Goal: Communication & Community: Answer question/provide support

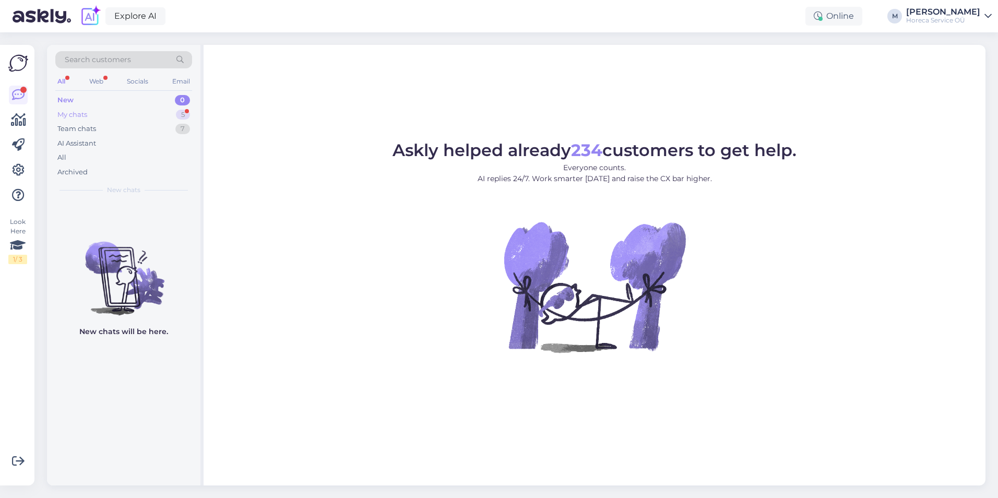
click at [160, 117] on div "My chats 5" at bounding box center [123, 115] width 137 height 15
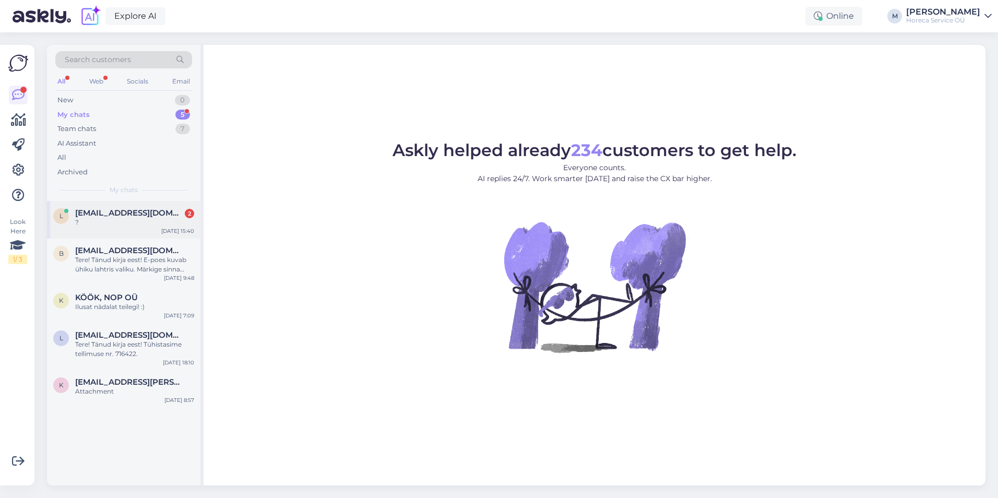
click at [142, 220] on div "?" at bounding box center [134, 222] width 119 height 9
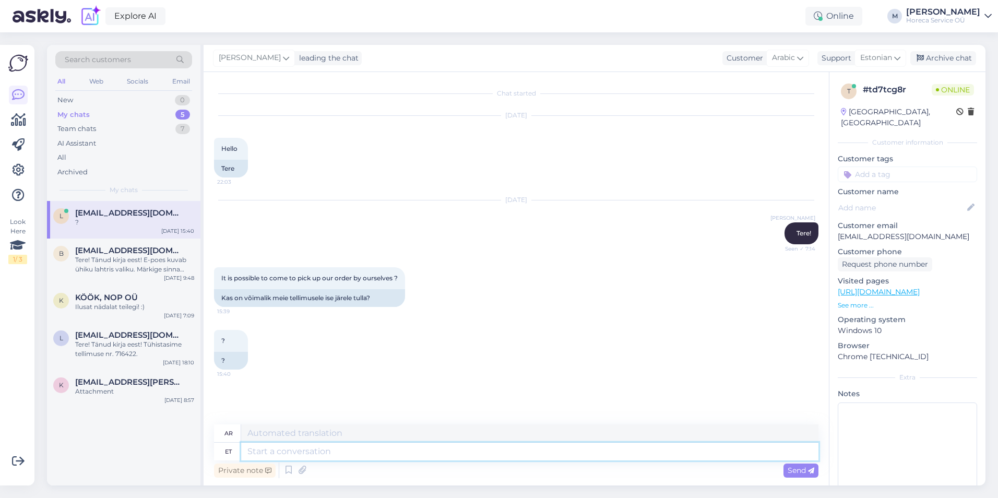
click at [258, 447] on textarea at bounding box center [529, 452] width 577 height 18
type textarea "t"
type textarea "Tere! J"
type textarea "مرحبًا!"
type textarea "Tere! Jah, sa"
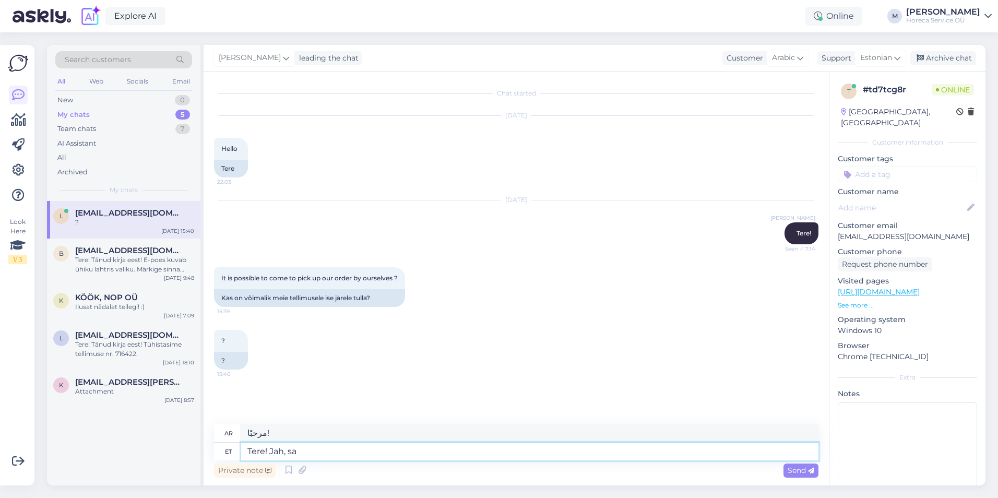
type textarea "مرحبا! نعم،"
type textarea "Tere! Jah, saate i"
type textarea "مرحبا! نعم يمكنك ذلك."
type textarea "Tere! Jah, saate ise järg"
type textarea "مرحباً! نعم، يمكنك اتباع الخطوة التالية."
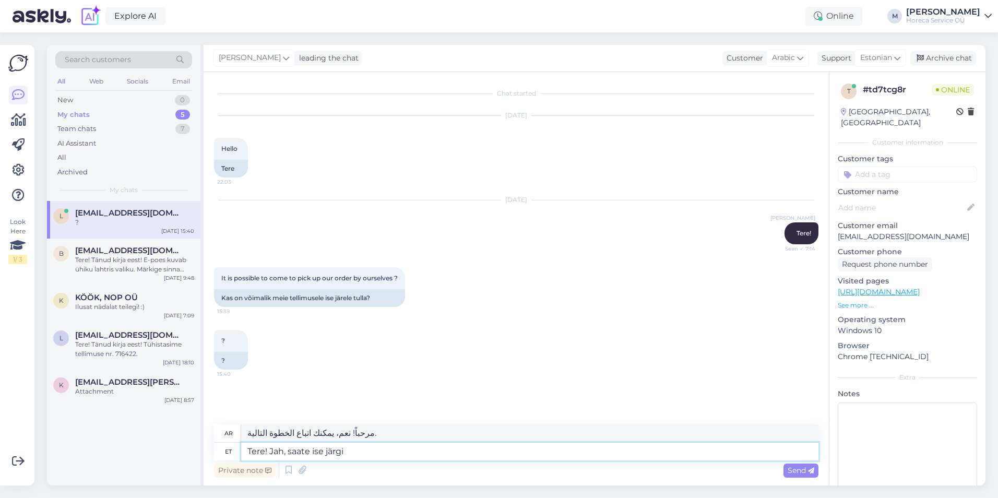
type textarea "Tere! Jah, saate ise järgi t"
type textarea "مرحباً! نعم، يمكنك استلامه بنفسك."
type textarea "Tere! Jah, saate ise järgi tulla. Kas teil on"
type textarea "مرحباً! نعم، يمكنك استلامه بنفسك. هل لديك"
type textarea "Tere! Jah, saate ise järgi tulla. Kas teil on tellimus teht"
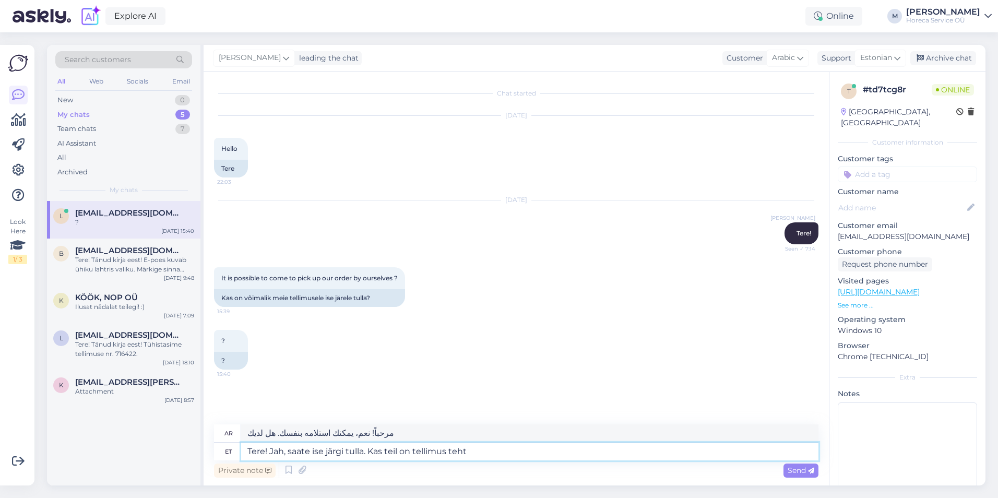
type textarea "مرحباً! نعم، يمكنك استلامه بنفسك. هل لديك طلب؟"
type textarea "Tere! Jah, saate ise järgi tulla. Kas teil on tellimus tehtud?"
type textarea "مرحباً! نعم، يمكنك استلامه بنفسك. هل طلبته؟"
type textarea "Tere! Jah, saate ise järgi tulla. Kas teil on tellimus tehtud?"
drag, startPoint x: 437, startPoint y: 435, endPoint x: 216, endPoint y: 432, distance: 220.8
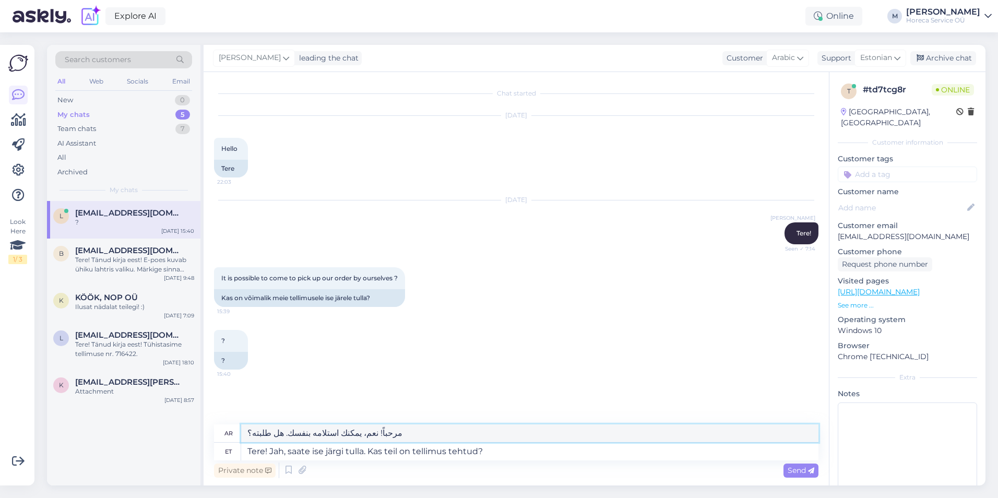
click at [216, 432] on div "ar مرحباً! نعم، يمكنك استلامه بنفسك. هل طلبته؟" at bounding box center [516, 433] width 604 height 18
click at [478, 452] on textarea "Tere! Jah, saate ise järgi tulla. Kas teil on tellimus tehtud?" at bounding box center [529, 452] width 577 height 18
type textarea "Tere! Jah, saate ise järgi tulla. Kas teil on tellimus tehtud/s?"
type textarea "مرحباً! نعم، يمكنك استلامه بنفسك. هل طلبته؟"
type textarea "Tere! Jah, saate ise järgi tulla. Kas teil on tellimus saadetud?"
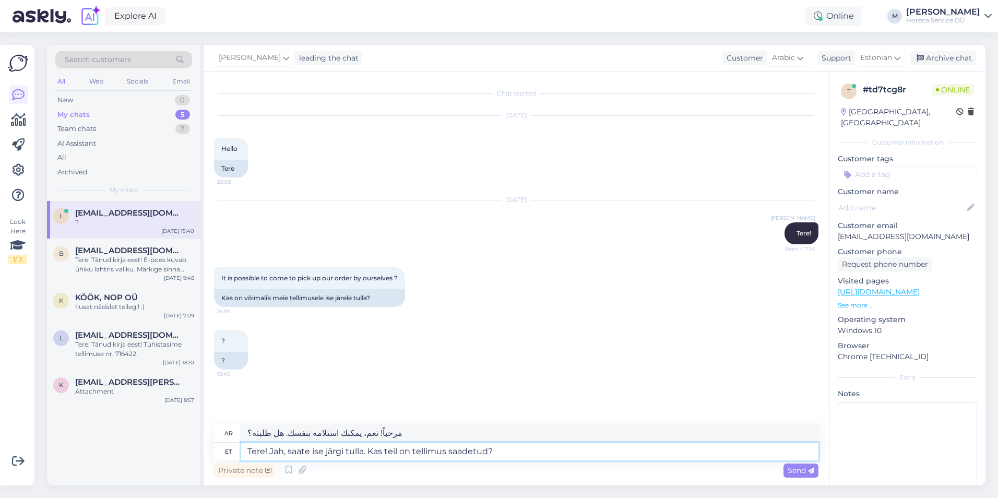
type textarea "مرحباً! نعم، يمكنك استلامه بنفسك. هل شحنت طلبك؟"
type textarea "Tere! Jah, saate ise järgi tulla. Kas teil on tellimus saadetud?"
drag, startPoint x: 335, startPoint y: 433, endPoint x: 218, endPoint y: 434, distance: 117.4
click at [218, 434] on div "ar مرحباً! نعم، يمكنك استلامه بنفسك. هل شحنت طلبك؟" at bounding box center [516, 433] width 604 height 18
click at [516, 452] on textarea "Tere! Jah, saate ise järgi tulla. Kas teil on tellimus saadetud?" at bounding box center [529, 452] width 577 height 18
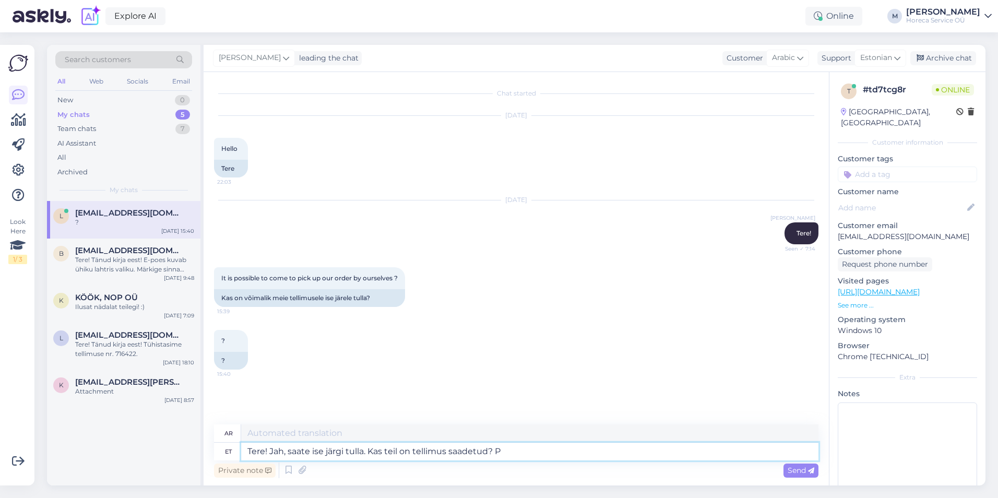
type textarea "Tere! Jah, saate ise järgi tulla. Kas teil on tellimus saadetud? Pa"
type textarea "مرحباً! نعم، يمكنك استلامه بنفسك. هل شحنت طلبك؟"
type textarea "Tere! Jah, saate ise järgi tulla. Kas teil on tellimus saadetud? Palun ö"
type textarea "مرحباً! نعم، يمكنك استلامه بنفسك. هل شحنت طلبك؟ من فضلك."
type textarea "Tere! Jah, saate ise järgi tulla. Kas teil on tellimus saadetud? Palun öelge te…"
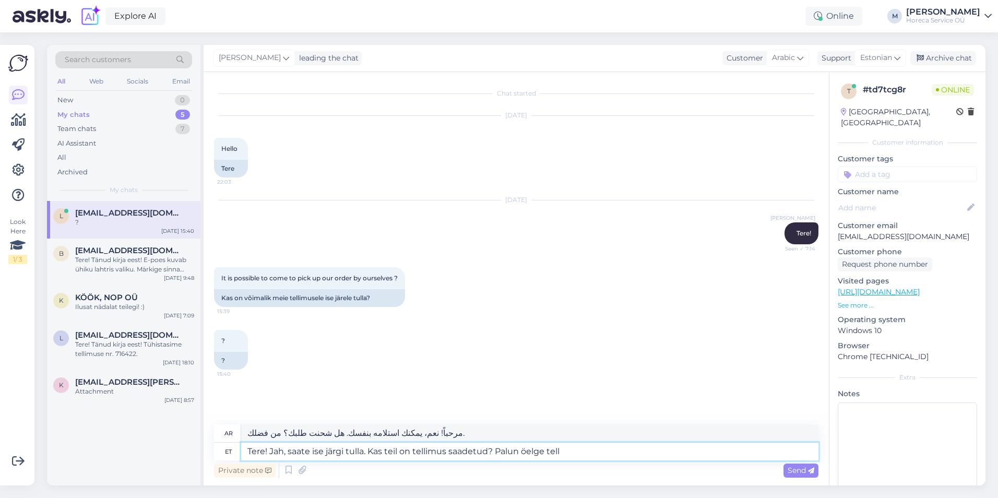
type textarea "مرحباً! نعم، يمكنك استلامه بنفسك. هل شحنت طلبك؟ أرجو إخباري."
type textarea "Tere! Jah, saate ise järgi tulla. Kas teil on tellimus saadetud? Palun öelge te…"
type textarea "مرحباً! نعم، يمكنك استلامه بنفسك. هل أرسلت طلبك؟ يرجى تزويدي برقم الطلب."
type textarea "Tere! Jah, saate ise järgi tulla. Kas teil on tellimus saadetud? Palun öelge te…"
type textarea "مرحباً! نعم، يمكنك استلامه بنفسك. هل شحنت طلبك؟ يرجى تزويدنا برقم الطلب."
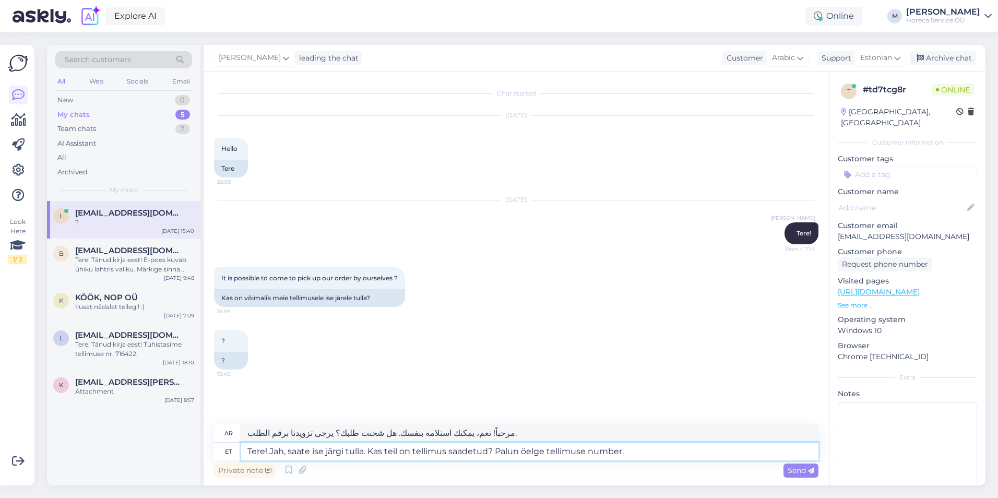
type textarea "Tere! Jah, saate ise järgi tulla. Kas teil on tellimus saadetud? Palun öelge te…"
drag, startPoint x: 598, startPoint y: 430, endPoint x: 158, endPoint y: 426, distance: 440.0
click at [158, 426] on div "Search customers All Web Socials Email New 0 My chats 5 Team chats 7 AI Assista…" at bounding box center [516, 265] width 938 height 440
click at [796, 470] on span "Send" at bounding box center [801, 470] width 27 height 9
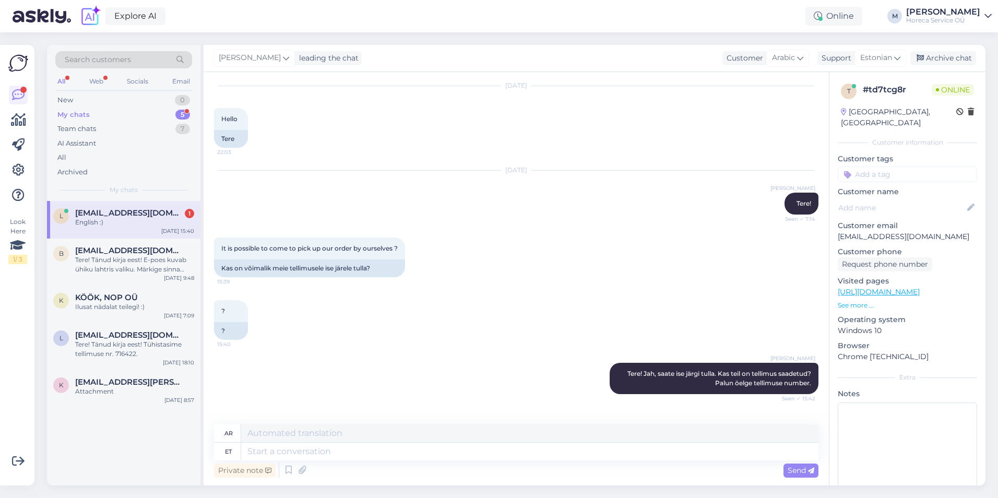
scroll to position [92, 0]
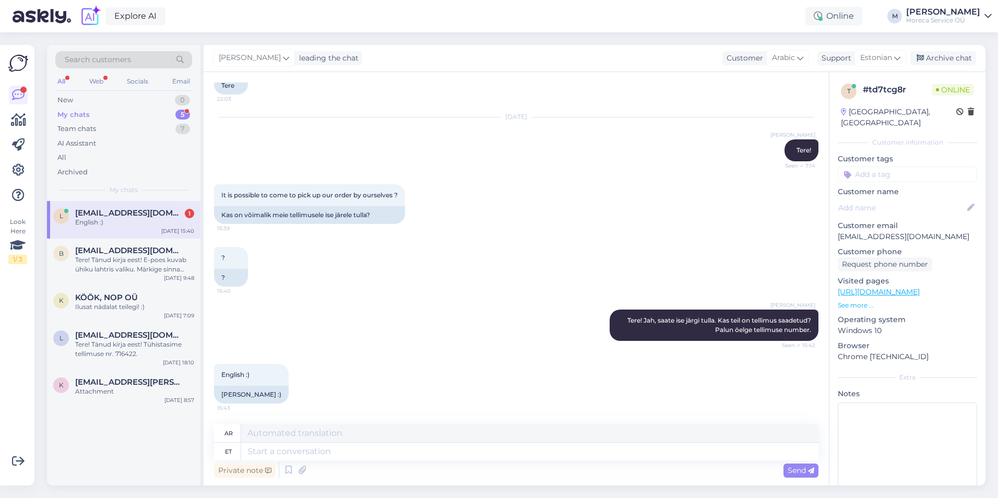
click at [229, 435] on div "ar" at bounding box center [228, 433] width 8 height 18
click at [247, 433] on textarea at bounding box center [529, 433] width 577 height 18
click at [803, 60] on icon at bounding box center [800, 57] width 6 height 11
type input "english"
click at [749, 103] on link "English" at bounding box center [765, 104] width 115 height 17
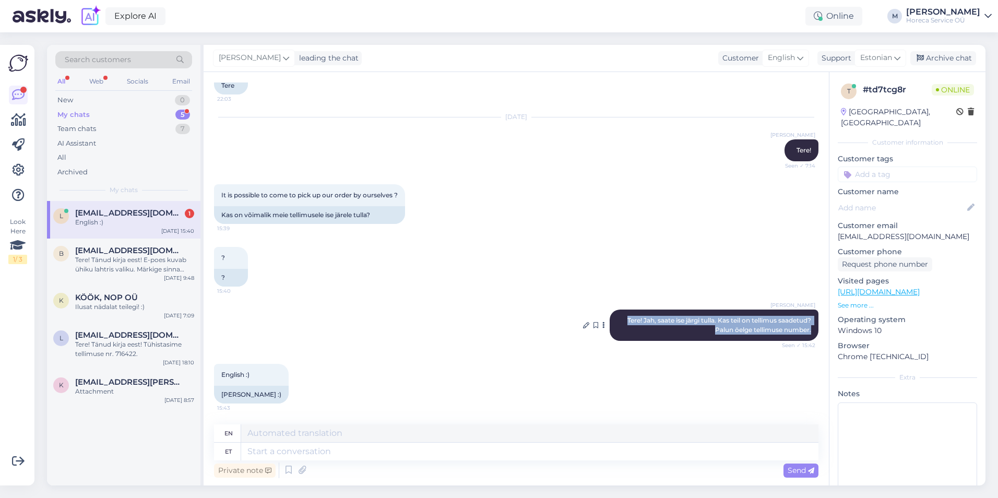
drag, startPoint x: 804, startPoint y: 330, endPoint x: 614, endPoint y: 319, distance: 190.3
click at [614, 319] on div "[PERSON_NAME]! Jah, saate ise järgi tulla. Kas teil on tellimus saadetud? Palun…" at bounding box center [714, 324] width 209 height 31
copy span "Tere! Jah, saate ise järgi tulla. Kas teil on tellimus saadetud? Palun öelge te…"
click at [289, 449] on textarea at bounding box center [529, 452] width 577 height 18
paste textarea "Tere! Jah, saate ise järgi tulla. Kas teil on tellimus saadetud? Palun öelge te…"
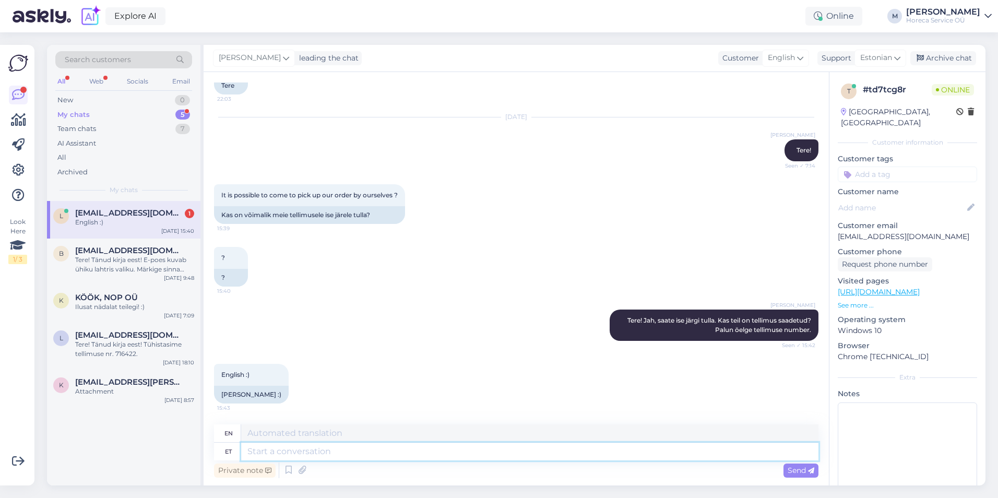
type textarea "Tere! Jah, saate ise järgi tulla. Kas teil on tellimus saadetud? Palun öelge te…"
type textarea "Hello! Yes, you can pick it up yourself. Have you shipped your order? Please pr…"
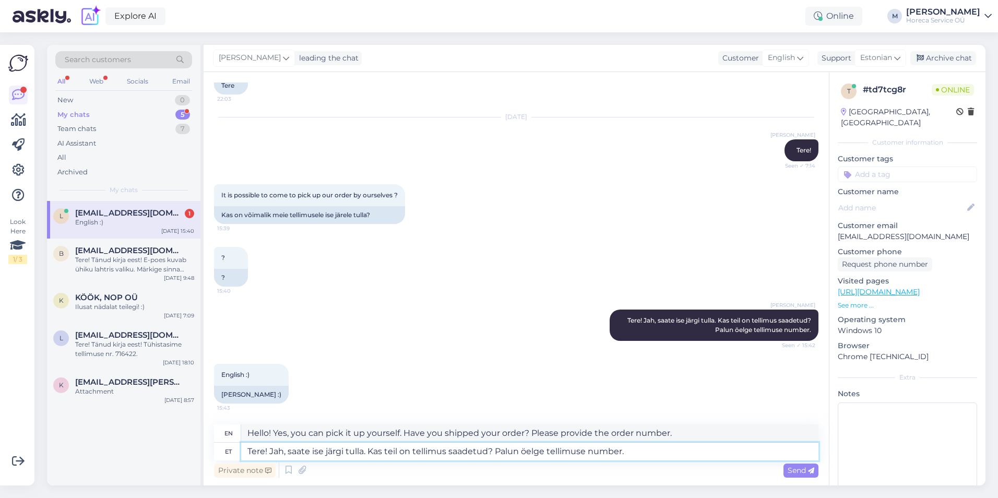
drag, startPoint x: 647, startPoint y: 454, endPoint x: 146, endPoint y: 454, distance: 501.0
click at [146, 454] on div "Search customers All Web Socials Email New 0 My chats 5 Team chats 7 AI Assista…" at bounding box center [516, 265] width 938 height 440
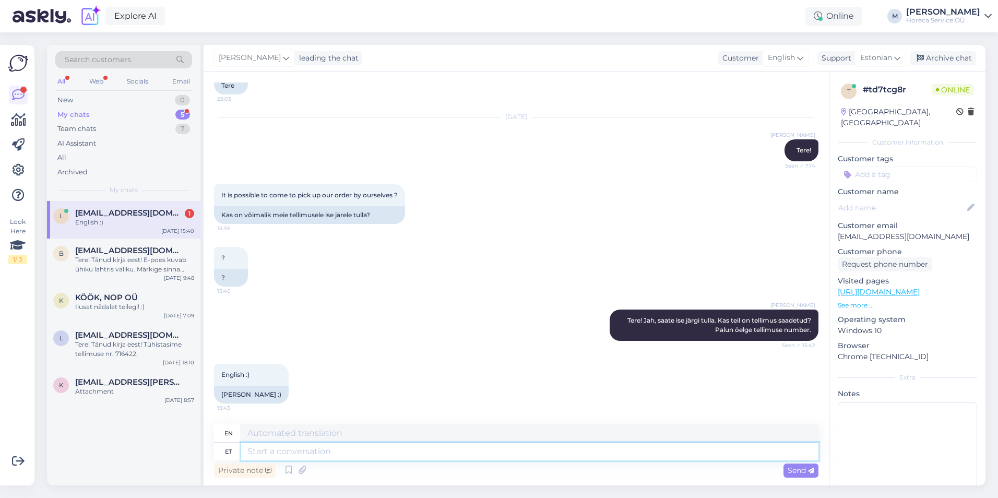
click at [284, 449] on textarea at bounding box center [529, 452] width 577 height 18
paste textarea "Tere! Jah, saate ise järgi tulla. Kas teil on tellimus saadetud? Palun öelge te…"
type textarea "Tere! Jah, saate ise järgi tulla. Kas teil on tellimus saadetud? Palun öelge te…"
type textarea "Hello! Yes, you can pick it up yourself. Have you shipped your order? Please pr…"
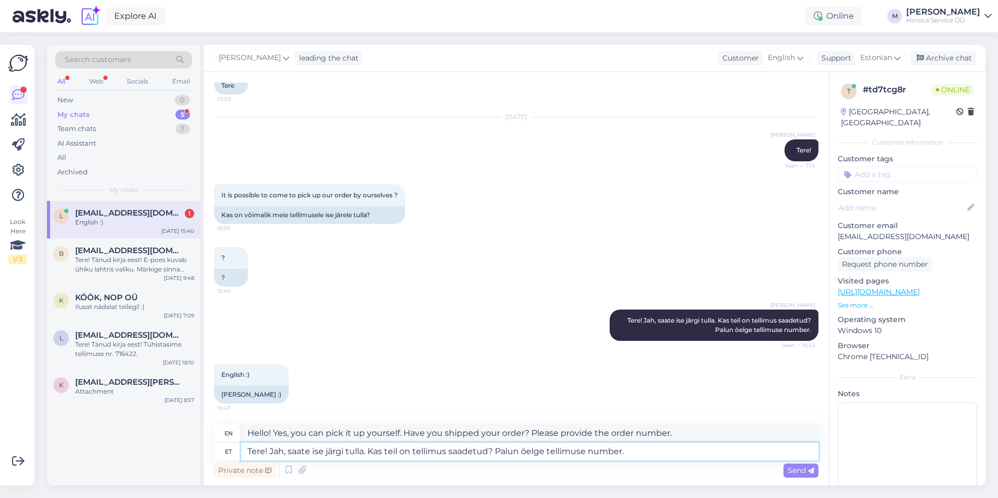
drag, startPoint x: 488, startPoint y: 453, endPoint x: 451, endPoint y: 452, distance: 37.1
click at [451, 452] on textarea "Tere! Jah, saate ise järgi tulla. Kas teil on tellimus saadetud? Palun öelge te…" at bounding box center [529, 452] width 577 height 18
type textarea "Tere! Jah, saate ise järgi tulla. Kas teil on tellimus tehtud? Palun öelge tell…"
type textarea "Hello! Yes, you can pick it up yourself. Have you placed an order? Please provi…"
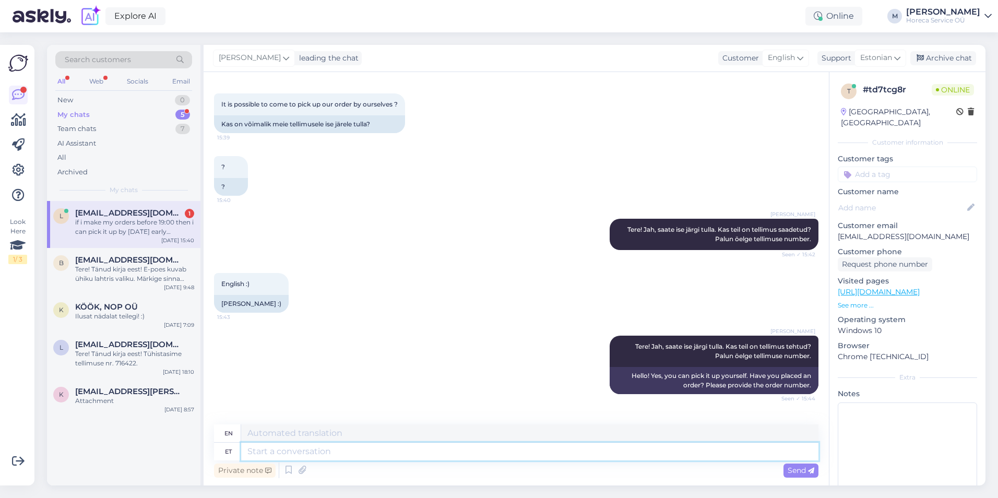
scroll to position [255, 0]
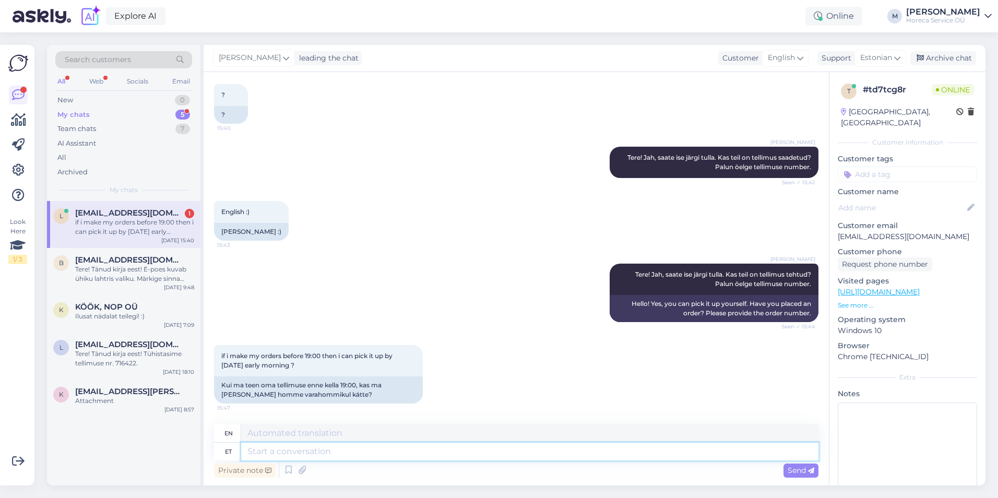
click at [295, 449] on textarea at bounding box center [529, 452] width 577 height 18
click at [328, 449] on textarea at bounding box center [529, 452] width 577 height 18
type textarea "Jah,"
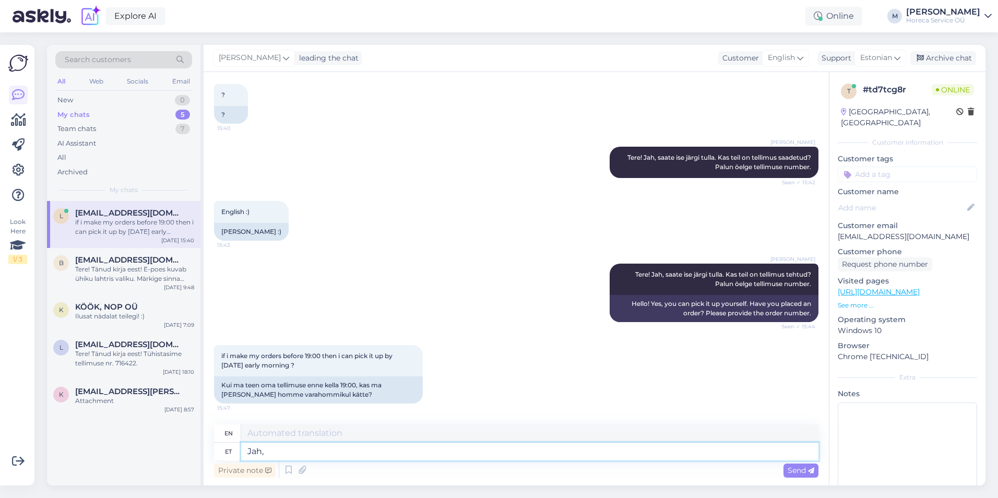
type textarea "Yes,"
type textarea "Jah, püüame"
type textarea "Yes, we will try."
type textarea "Jah, püüame esimesel võ"
type textarea "Yes, we will try first."
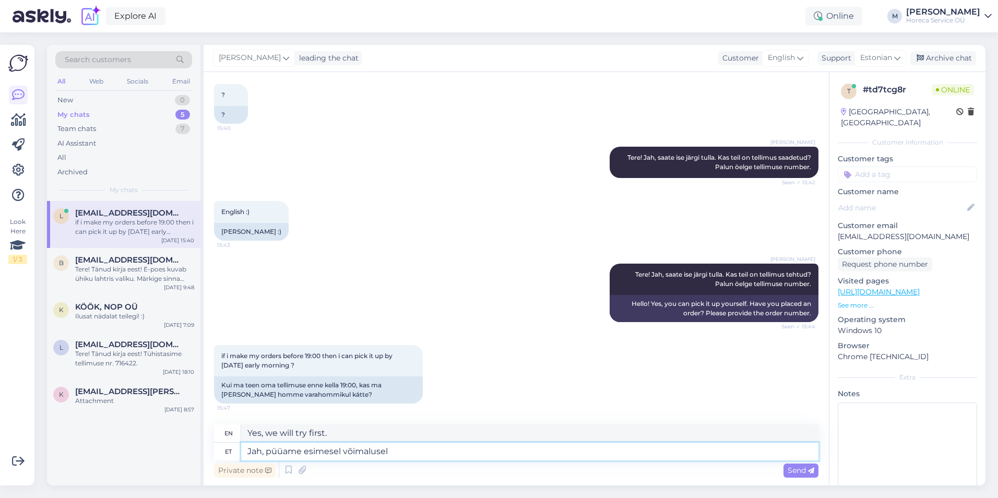
type textarea "Jah, püüame esimesel võimalusel"
type textarea "Yes, we will try as soon as possible."
type textarea "Jah, püüame esimesel võimalusel komplekteerida"
type textarea "Yes, we will try to complete as soon as possible."
click at [265, 451] on textarea "Jah, püüame esimesel võimalusel komplekteerida" at bounding box center [529, 452] width 577 height 18
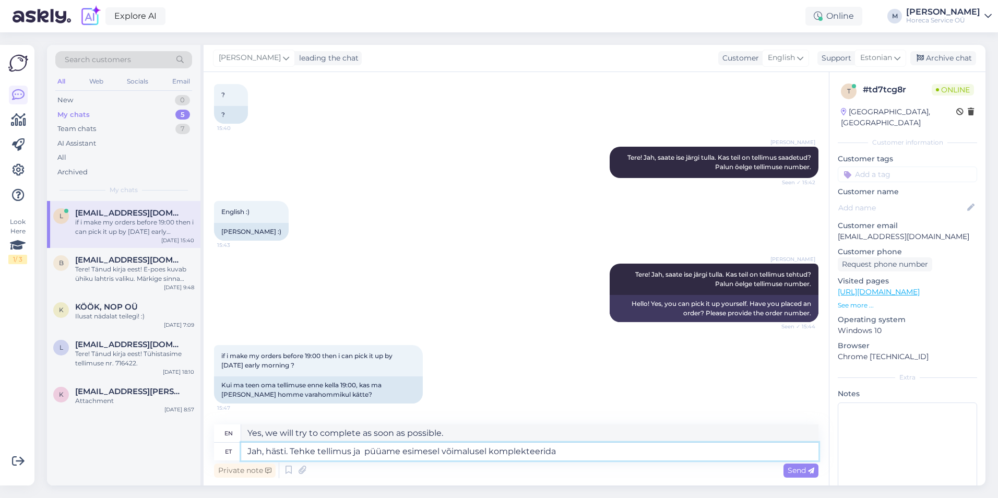
type textarea "Jah, hästi. Tehke tellimus ja püüame esimesel võimalusel komplekteerida"
type textarea "Yes, fine. Place an order and we will try to complete it as soon as possible."
click at [567, 451] on textarea "Jah, hästi. Tehke tellimus ja püüame esimesel võimalusel komplekteerida" at bounding box center [529, 452] width 577 height 18
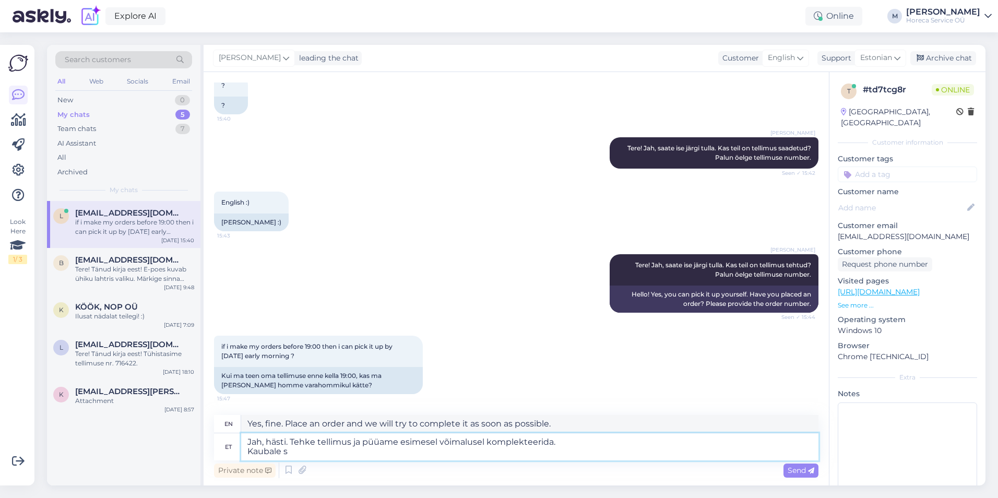
type textarea "Jah, hästi. Tehke tellimus ja püüame esimesel võimalusel komplekteerida. [GEOGR…"
type textarea "Yes, fine. Place an order and we will try to complete it as soon as possible. I…"
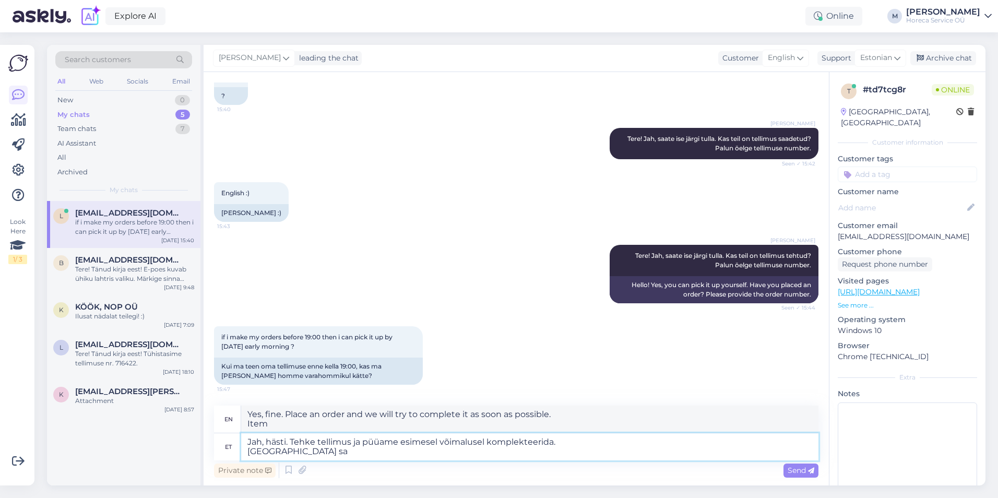
scroll to position [266, 0]
type textarea "Jah, hästi. Tehke tellimus ja püüame esimesel võimalusel komplekteerida. Kaubal…"
type textarea "Yes, fine. Place an order and we will try to complete it as soon as possible. Y…"
type textarea "Jah, hästi. Tehke tellimus ja püüame esimesel võimalusel komplekteerida. Kaubal…"
type textarea "Yes, fine. Place your order and we will try to complete it as soon as possible.…"
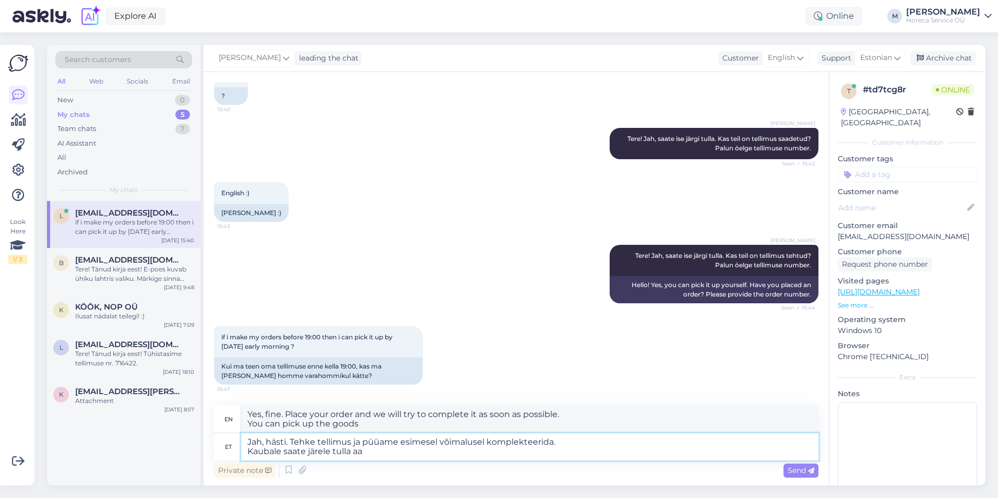
type textarea "Jah, hästi. Tehke tellimus ja püüame esimesel võimalusel komplekteerida. Kaubal…"
type textarea "Yes, fine. Place an order and we will try to complete it as soon as possible. Y…"
type textarea "Jah, hästi. Tehke tellimus ja püüame esimesel võimalusel komplekteerida. Kaubal…"
type textarea "Yes, fine. Place your order and we will try to complete it as soon as possible.…"
paste textarea "[STREET_ADDRESS]"
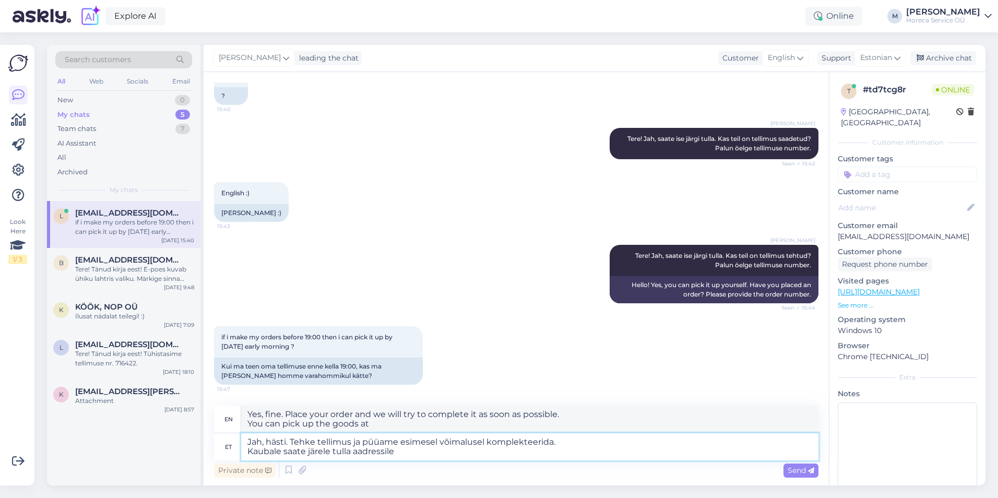
type textarea "Jah, hästi. Tehke tellimus ja püüame esimesel võimalusel komplekteerida. Kaubal…"
type textarea "Yes, that's fine. Place an order and we'll try to complete it as soon as possib…"
click at [579, 452] on textarea "Jah, hästi. Tehke tellimus ja püüame esimesel võimalusel komplekteerida. Kaubal…" at bounding box center [529, 446] width 577 height 27
type textarea "Jah, hästi. Tehke tellimus ja püüame esimesel võimalusel komplekteerida. Kaubal…"
type textarea "Yes, that's fine. Place an order and we'll try to complete it as soon as possib…"
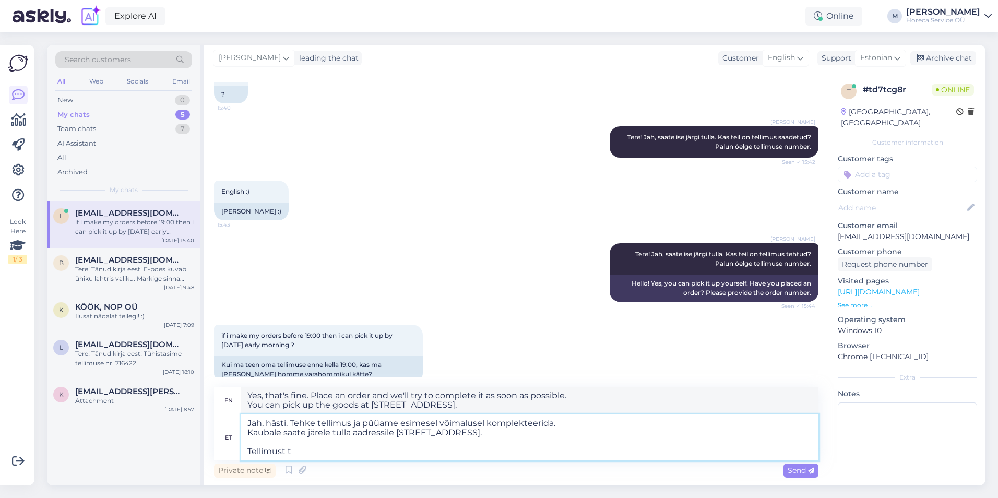
type textarea "Jah, hästi. Tehke tellimus ja püüame esimesel võimalusel komplekteerida. Kaubal…"
type textarea "Yes, fine. Place an order and we will try to complete it as soon as possible. Y…"
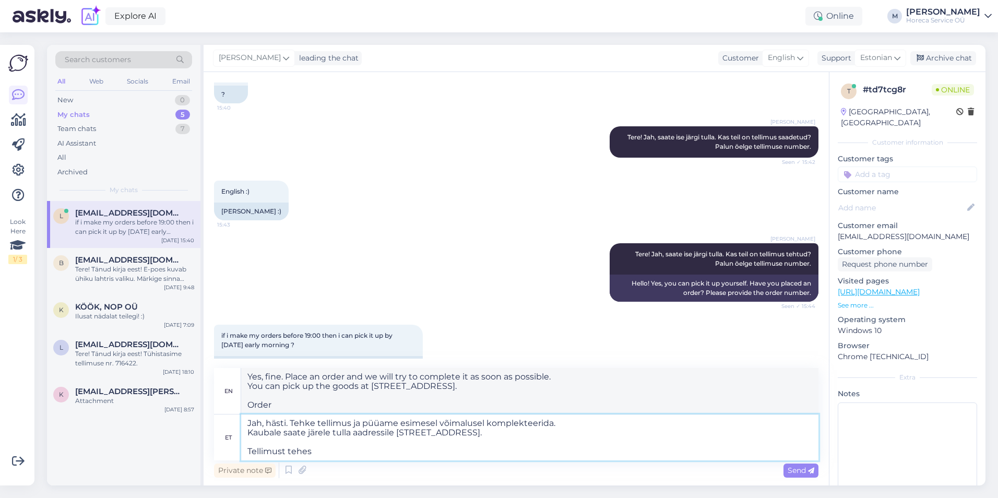
type textarea "Jah, hästi. Tehke tellimus ja püüame esimesel võimalusel komplekteerida. Kaubal…"
type textarea "Yes, fine. Place your order and we will try to complete it as soon as possible.…"
type textarea "Jah, hästi. Tehke tellimus ja püüame esimesel võimalusel komplekteerida. Kaubal…"
type textarea "Yes, fine. Place your order and we will try to complete it as soon as possible.…"
type textarea "Jah, hästi. Tehke tellimus ja püüame esimesel võimalusel komplekteerida. Kaubal…"
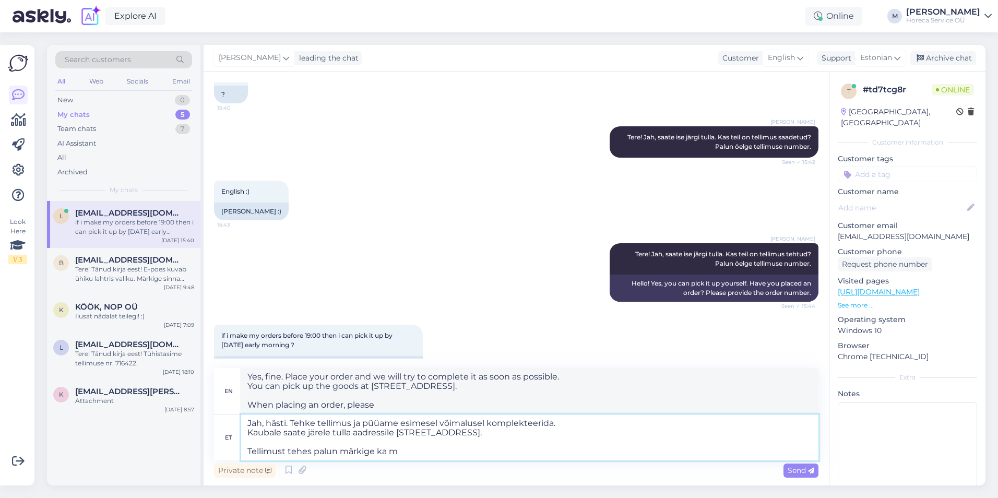
type textarea "Yes, fine. Place your order and we will try to complete it as soon as possible.…"
type textarea "Jah, hästi. Tehke tellimus ja püüame esimesel võimalusel komplekteerida. Kaubal…"
type textarea "Yes, fine. Place your order and we will try to complete it as soon as possible.…"
type textarea "Jah, hästi. Tehke tellimus ja püüame esimesel võimalusel komplekteerida. Kaubal…"
type textarea "Yes, fine. Place your order and we will try to complete it as soon as possible.…"
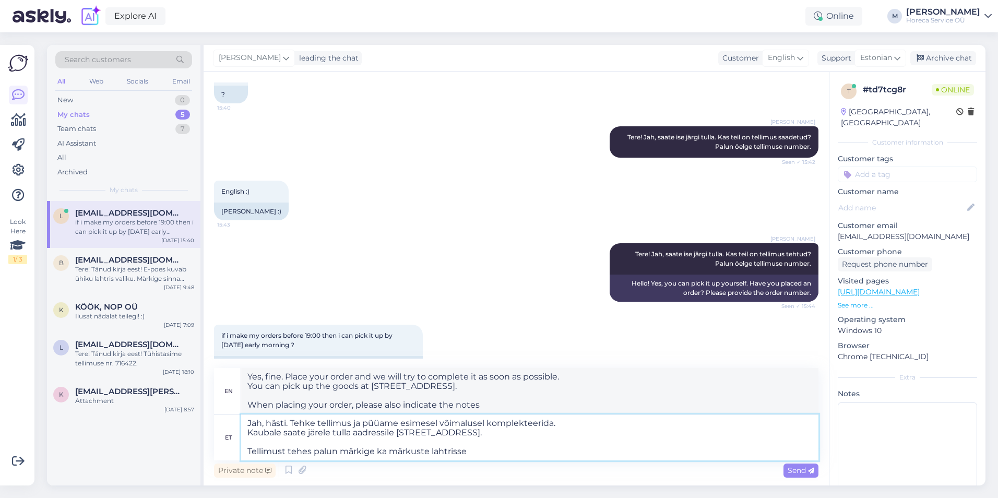
type textarea "Jah, hästi. Tehke tellimus ja püüame esimesel võimalusel komplekteerida. Kaubal…"
type textarea "Yes, fine. Place your order and we will try to complete it as soon as possible.…"
type textarea "Jah, hästi. Tehke tellimus ja püüame esimesel võimalusel komplekteerida. Kaubal…"
type textarea "Yes, fine. Place your order and we will try to complete it as soon as possible.…"
type textarea "Jah, hästi. Tehke tellimus ja püüame esimesel võimalusel komplekteerida. Kaubal…"
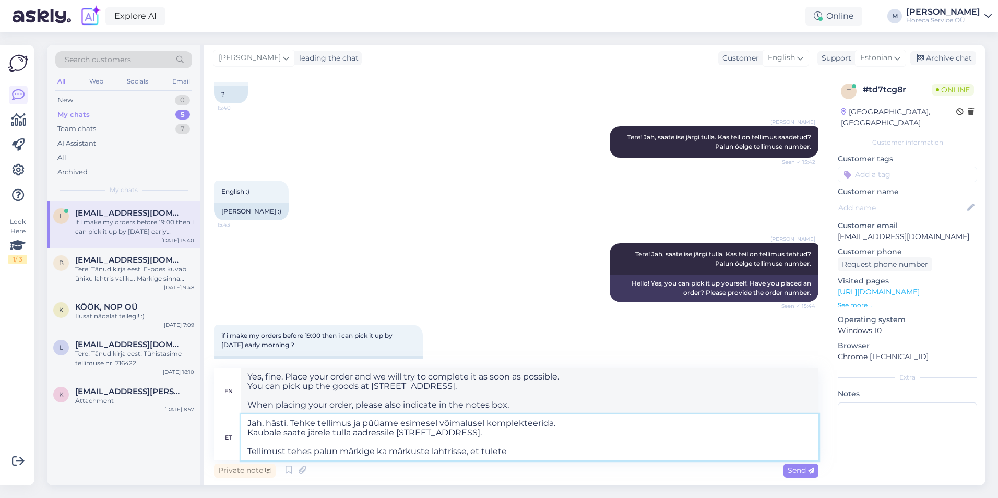
type textarea "Yes, fine. Place your order and we will try to complete it as soon as possible.…"
type textarea "Jah, hästi. Tehke tellimus ja püüame esimesel võimalusel komplekteerida. Kaubal…"
type textarea "Yes, fine. Place your order and we will try to complete it as soon as possible.…"
type textarea "Jah, hästi. Tehke tellimus ja püüame esimesel võimalusel komplekteerida. Kaubal…"
type textarea "Yes, fine. Place your order and we will try to complete it as soon as possible.…"
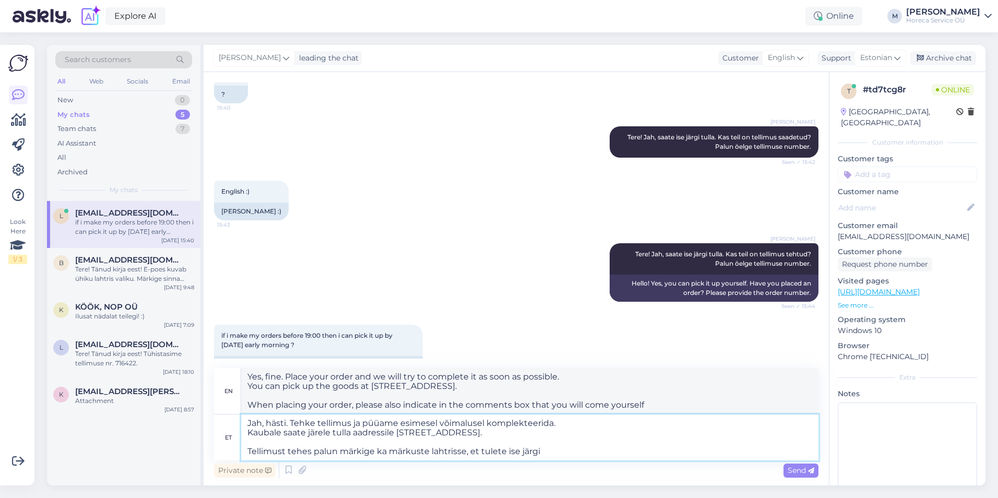
type textarea "Jah, hästi. Tehke tellimus ja püüame esimesel võimalusel komplekteerida. Kaubal…"
type textarea "Yes, that's right. Place your order and we'll try to complete it as soon as pos…"
type textarea "Jah, hästi. Tehke tellimus ja püüame esimesel võimalusel komplekteerida. Kaubal…"
type textarea "Yes, fine. Place your order and we will try to complete it as soon as possible.…"
type textarea "Jah, hästi. Tehke tellimus ja püüame esimesel võimalusel komplekteerida. Kaubal…"
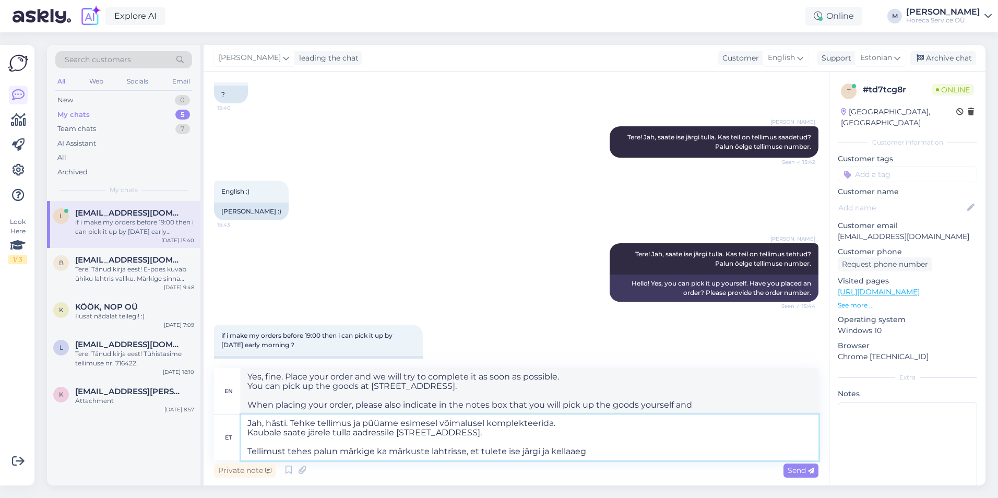
type textarea "Yes, fine. Place your order and we will try to complete it as soon as possible.…"
type textarea "Jah, hästi. Tehke tellimus ja püüame esimesel võimalusel komplekteerida. Kaubal…"
type textarea "Yes, fine. Place an order and we will try to complete it as soon as possible. Y…"
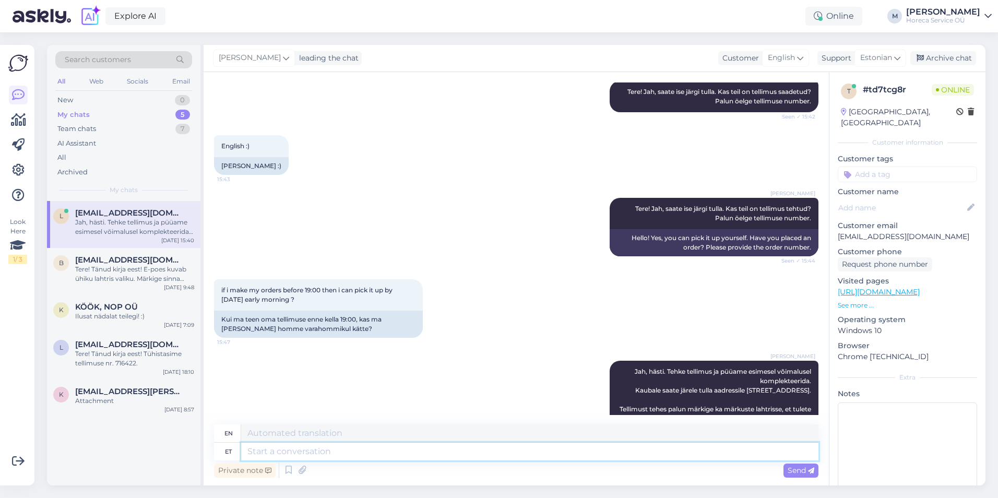
scroll to position [431, 0]
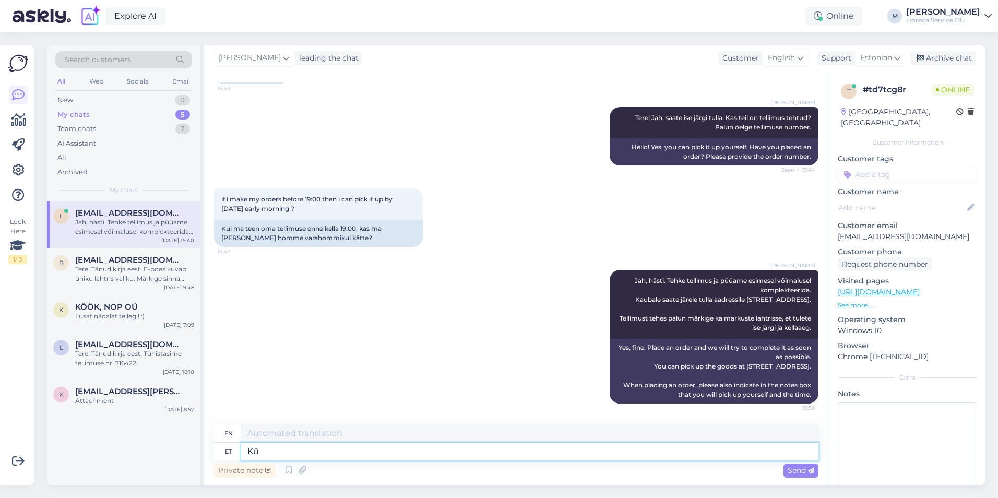
type textarea "Küs"
type textarea "K"
type textarea "Küsin"
type textarea "I ask"
type textarea "Küsin veel ü"
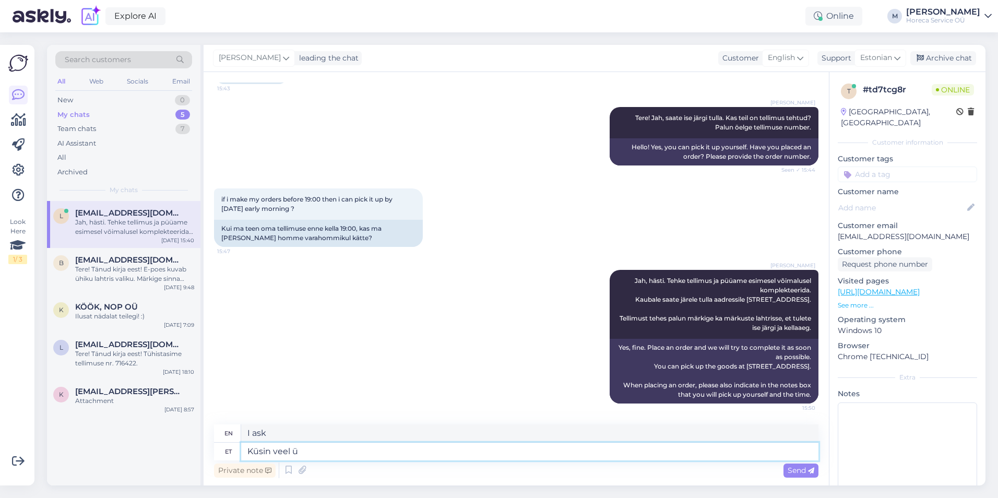
type textarea "I'll ask again."
type textarea "Küsin veel üle, ka"
type textarea "I'll ask again,"
type textarea "Küsin veel üle, kas telli"
type textarea "I'll ask again, whether"
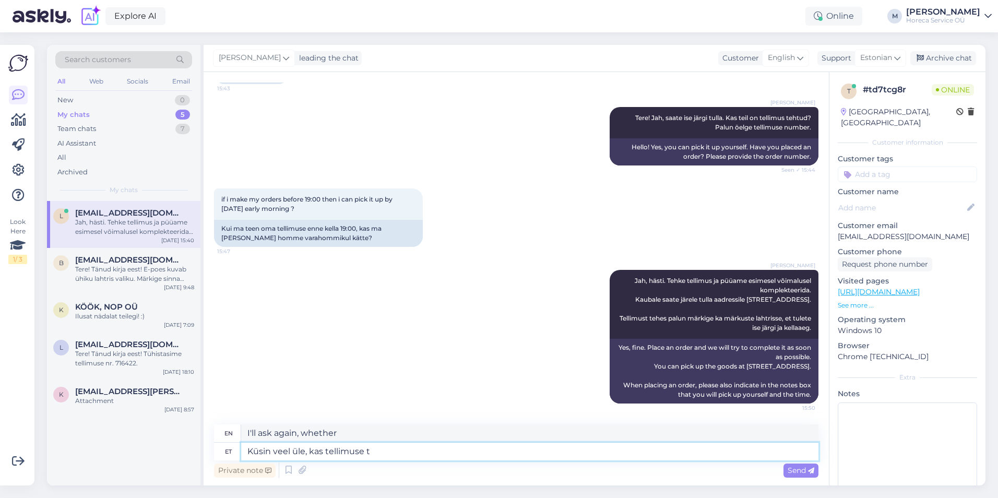
type textarea "Küsin veel üle, kas tellimuse te"
type textarea "I'll ask again if the order"
type textarea "Küsin veel üle, kas tellimuse teete e"
type textarea "I'm just asking if you're going to place an order."
type textarea "Küsin veel üle, kas tellimuse teete eraisikule"
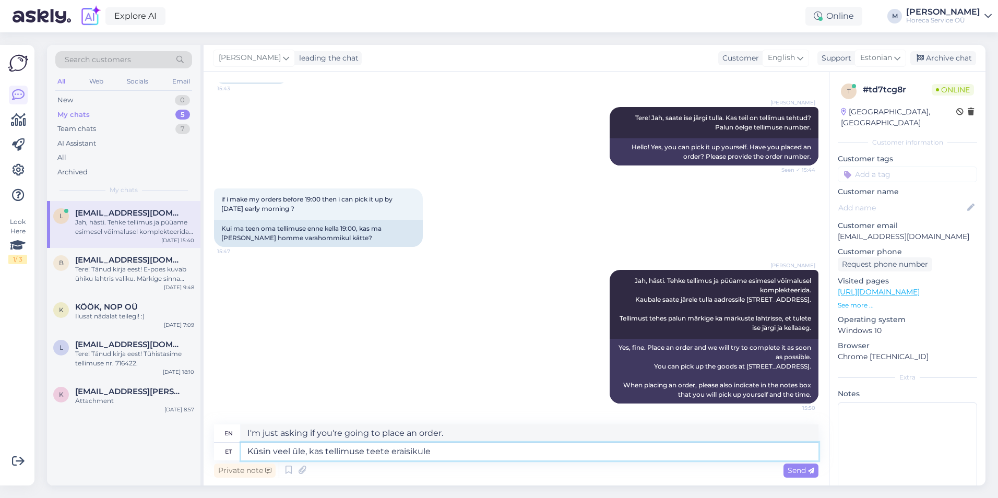
type textarea "I would also like to ask if you are placing an order for a private individual."
type textarea "Küsin veel üle, kas tellimuse teete eraisikule või e"
type textarea "I would also like to ask if you are placing the order for a private individual …"
type textarea "Küsin veel üle, kas tellimuse teete eraisikule või ettevõttele?"
type textarea "I would also like to ask, are you placing the order for a private individual or…"
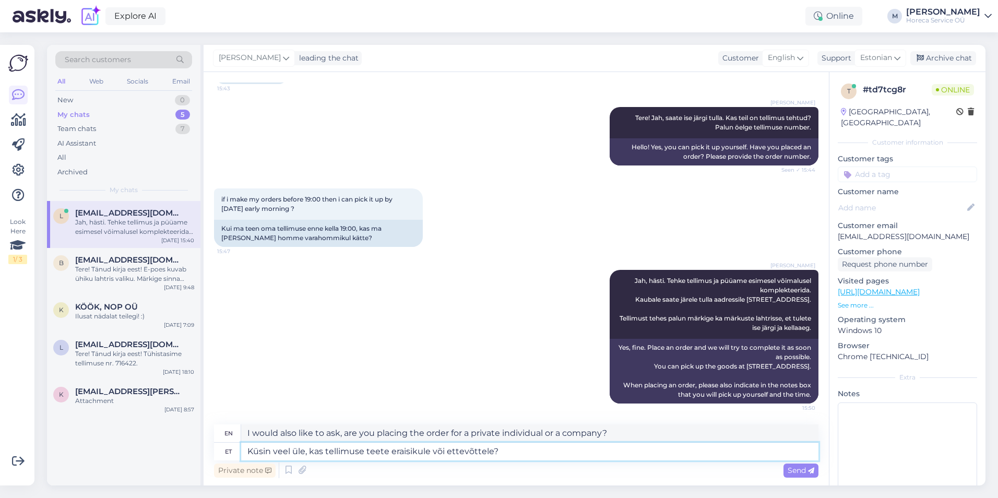
click at [305, 451] on textarea "Küsin veel üle, kas tellimuse teete eraisikule või ettevõttele?" at bounding box center [529, 452] width 577 height 18
type textarea "Küsin veel, kas tellimuse teete eraisikule või ettevõttele?"
click at [482, 452] on textarea "Küsin veel, kas tellimuse teete eraisikule või ettevõttele?" at bounding box center [529, 452] width 577 height 18
click at [494, 454] on textarea "Küsin veel, kas tellimuse teete eraisikule või ettevõttele?" at bounding box center [529, 452] width 577 height 18
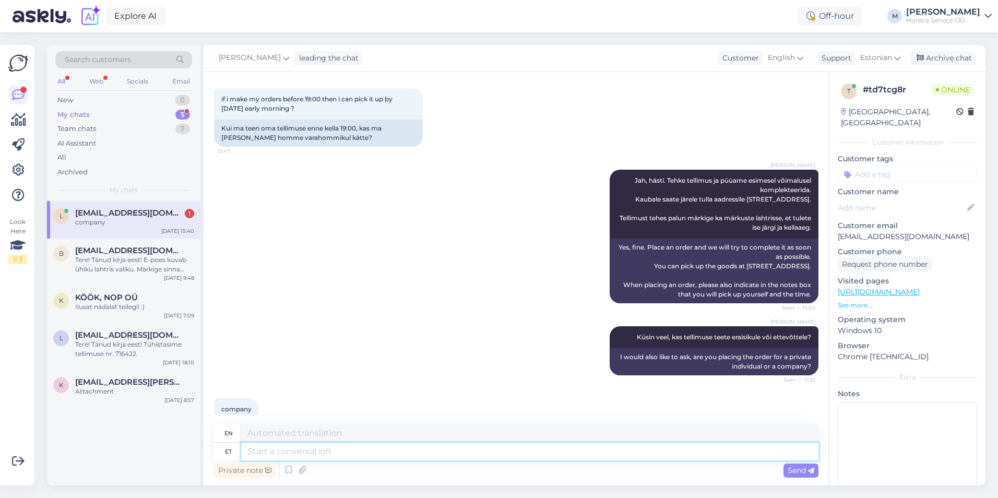
scroll to position [565, 0]
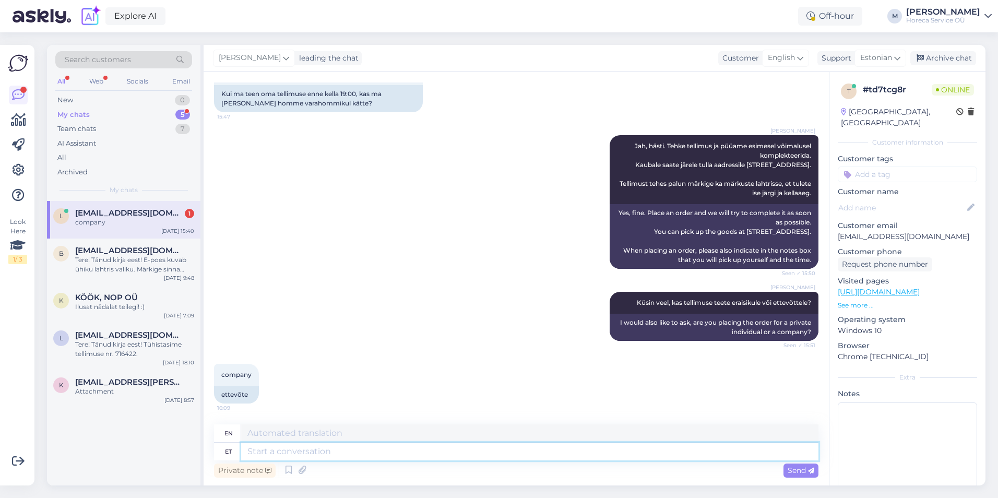
click at [259, 450] on textarea at bounding box center [529, 452] width 577 height 18
type textarea "Selge, aga s"
type textarea "Clear,"
type textarea "Selge, aga si"
type textarea "Okay, but"
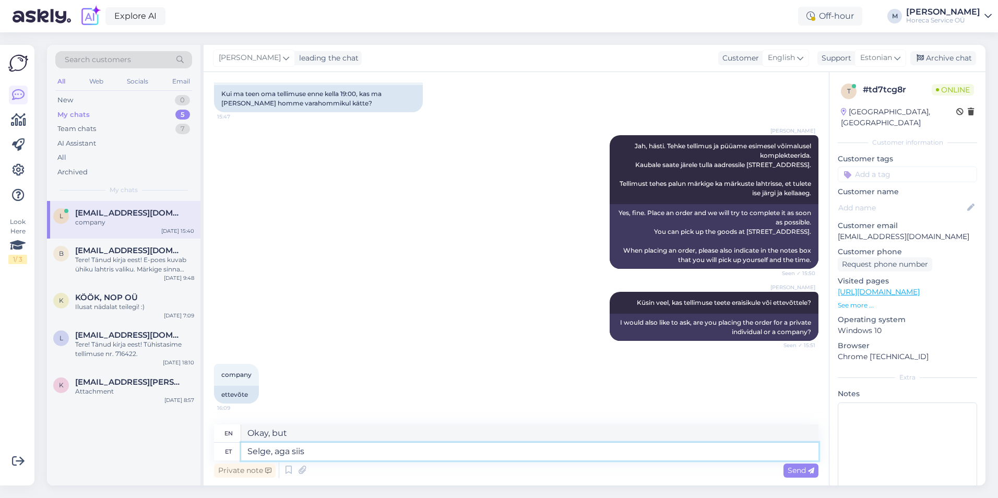
type textarea "Selge, aga siis j"
type textarea "Okay, but then"
type textarea "Selge, aga siis jah"
type textarea "Okay, but then yes"
type textarea "Selge, aga siis jah kindlasti m"
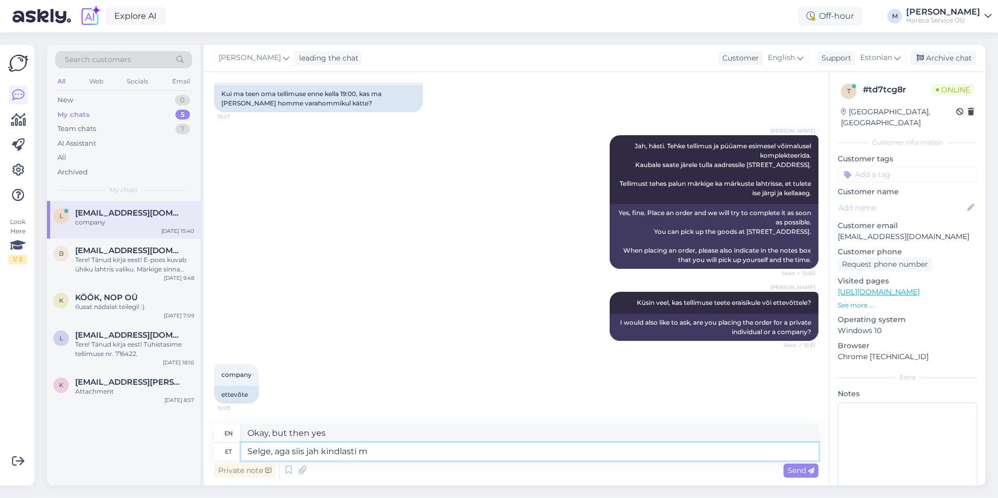
type textarea "Okay, but then yes, definitely."
type textarea "Selge, aga siis jah kindlasti [PERSON_NAME]"
type textarea "Clear, but then yes definitely a sign"
drag, startPoint x: 322, startPoint y: 452, endPoint x: 279, endPoint y: 451, distance: 43.3
click at [279, 451] on textarea "Selge, aga siis jah kindlasti [PERSON_NAME]" at bounding box center [529, 452] width 577 height 18
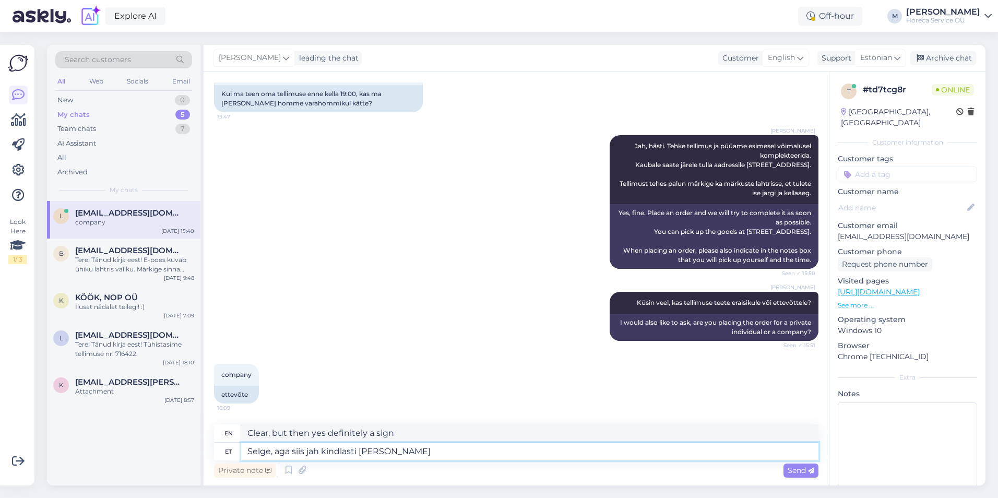
click at [323, 455] on textarea "Selge, aga siis jah kindlasti [PERSON_NAME]" at bounding box center [529, 452] width 577 height 18
click at [318, 452] on textarea "Selge, aga siis jah kindlasti [PERSON_NAME]" at bounding box center [529, 452] width 577 height 18
type textarea "Selge, aga siis jah, kindlasti [PERSON_NAME]"
click at [396, 456] on textarea "Selge, aga siis jah, kindlasti [PERSON_NAME]" at bounding box center [529, 452] width 577 height 18
type textarea "Clear, but then yes, definitely a sign"
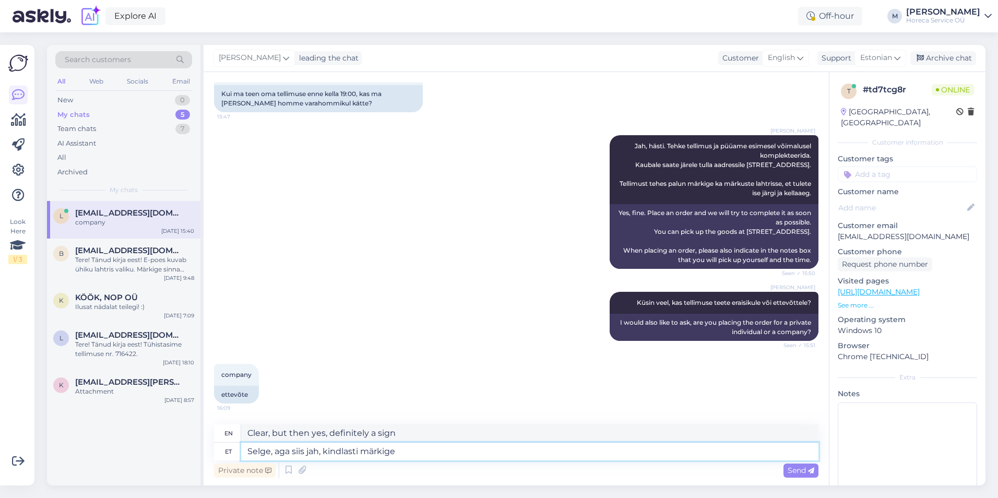
type textarea "Selge, aga siis jah, kindlasti märkige"
type textarea "Okay, but then yes, definitely mark it"
type textarea "Selge, aga siis jah, kindlasti märkige,"
type textarea "Okay, but then yes, definitely note,"
type textarea "Selge, aga siis jah, kindlasti märkige m"
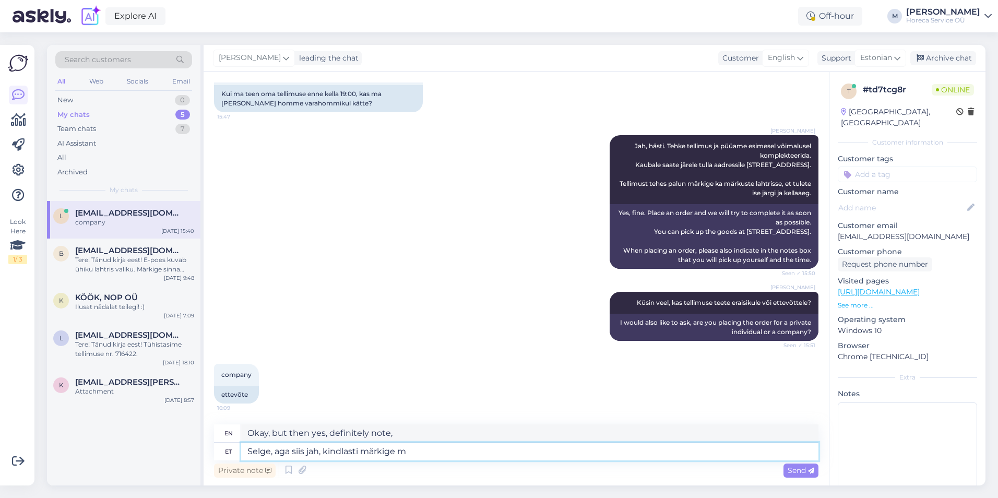
type textarea "Okay, but then yes, definitely mark it"
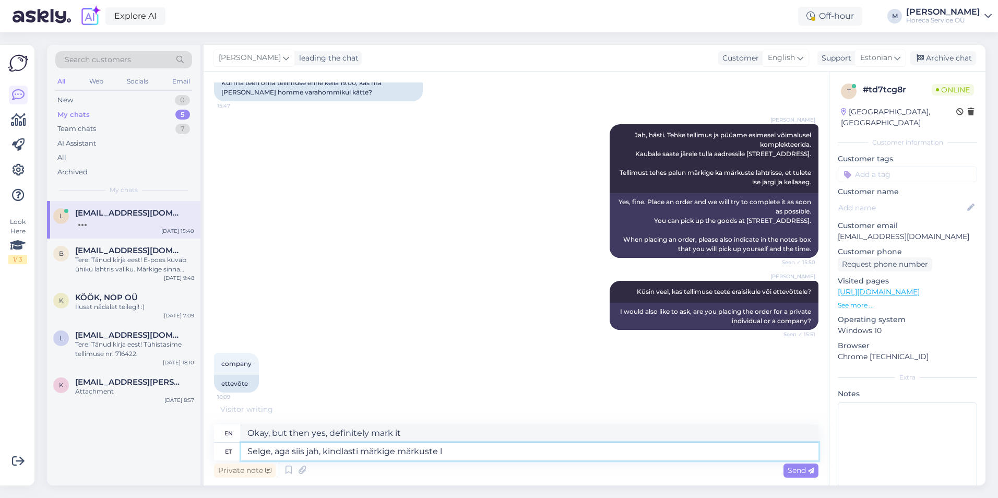
type textarea "Selge, aga siis jah, kindlasti märkige märkuste la"
type textarea "Okay, but then yes, be sure to mark the notes"
type textarea "Selge, aga siis jah, kindlasti märkige märkuste lahtrisse, e"
type textarea "Okay, but then yes, be sure to note in the comments box,"
type textarea "Selge, aga siis jah, kindlasti märkige märkuste lahtrisse, et tu"
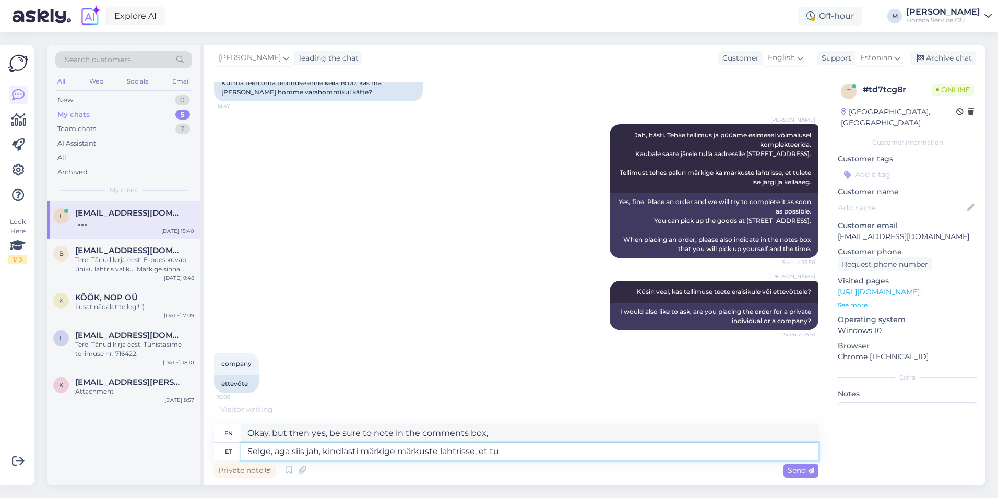
type textarea "Okay, but then yes, be sure to note in the comments box that"
type textarea "Selge, aga siis jah, kindlasti märkige märkuste lahtrisse, et tulete ise jär"
type textarea "Okay, but then yes, be sure to indicate in the comments box that you are coming…"
type textarea "Selge, aga siis jah, kindlasti märkige märkuste lahtrisse, et tulete ise järgi."
type textarea "Okay, but then yes, be sure to indicate in the comments box that you will pick …"
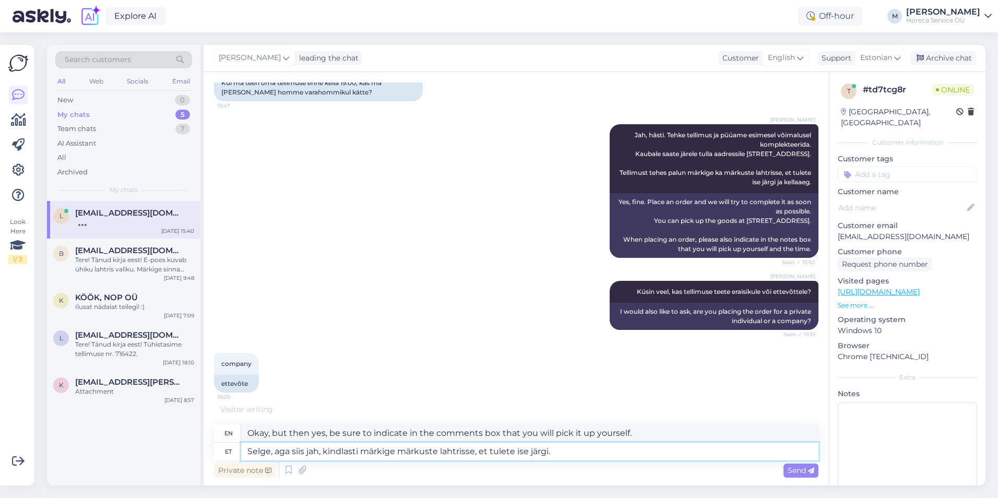
scroll to position [565, 0]
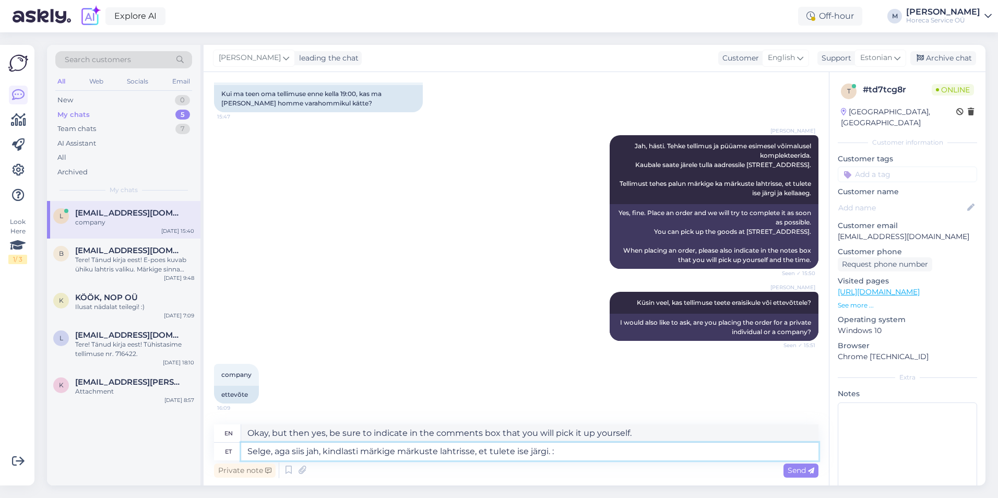
type textarea "Selge, aga siis jah, kindlasti märkige märkuste lahtrisse, et tulete ise järgi.…"
type textarea "Okay, but then yes, be sure to indicate in the comments box that you'll pick it…"
type textarea "Selge, aga siis jah, kindlasti märkige märkuste lahtrisse, et tulete ise järgi.…"
click at [789, 469] on span "Send" at bounding box center [801, 470] width 27 height 9
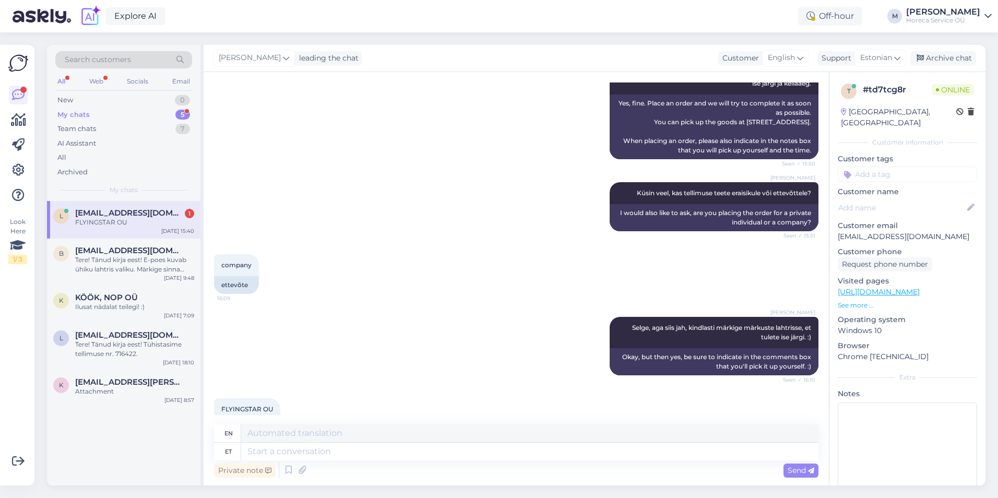
scroll to position [709, 0]
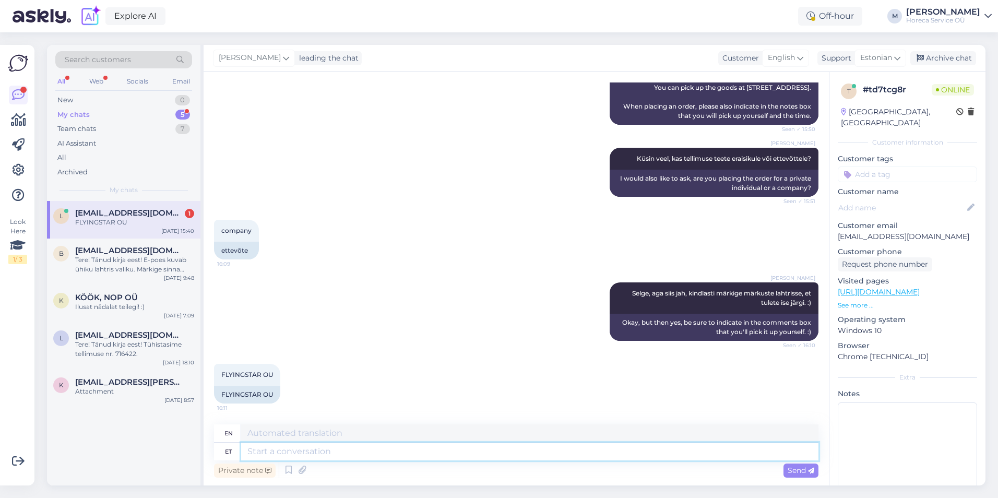
click at [341, 449] on textarea at bounding box center [529, 452] width 577 height 18
type textarea "Hästi, tä"
type textarea "Well,"
type textarea "Hästi, tänud. Oo"
type textarea "Okay, thanks."
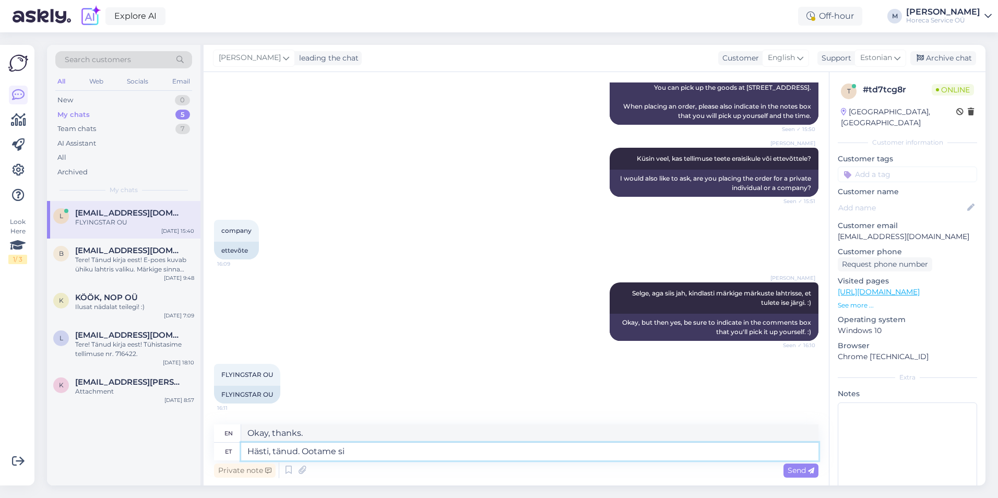
type textarea "Hästi, tänud. Ootame sii"
type textarea "Okay, thanks. We'll be waiting."
type textarea "Hästi, tänud. Ootame siis te"
type textarea "Okay, thanks. We'll wait then."
type textarea "Hästi, tänud. Ootame siis tellimust"
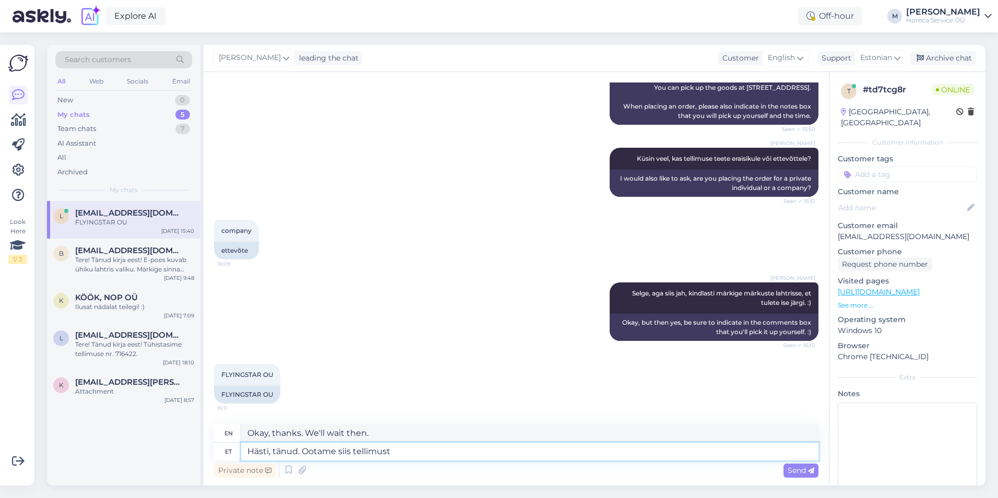
type textarea "Okay, thanks. We'll wait for the order then."
type textarea "Hästi, tänud. Ootame siis tellimust. :)"
type textarea "Okay, thanks. We'll wait for the order then. :)"
type textarea "Hästi, tänud. Ootame siis tellimust. :)"
click at [803, 467] on span "Send" at bounding box center [801, 470] width 27 height 9
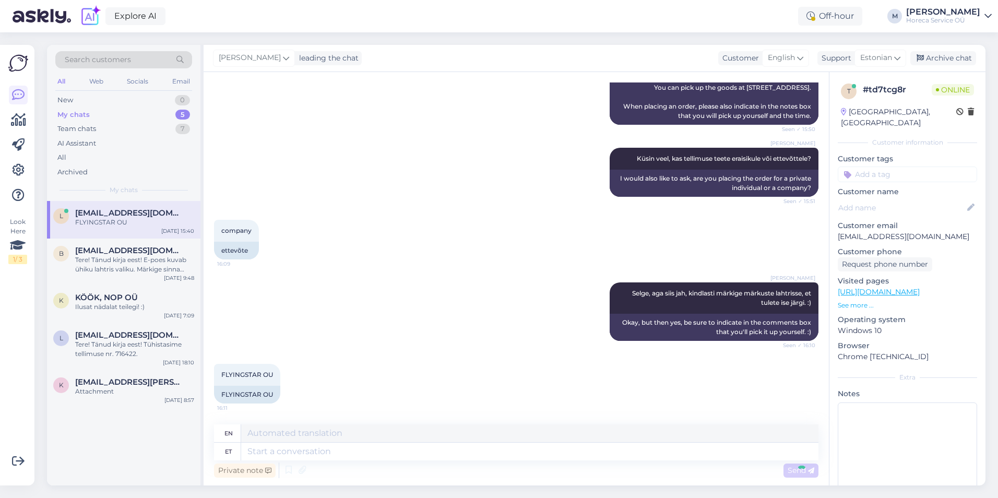
scroll to position [772, 0]
